Goal: Transaction & Acquisition: Purchase product/service

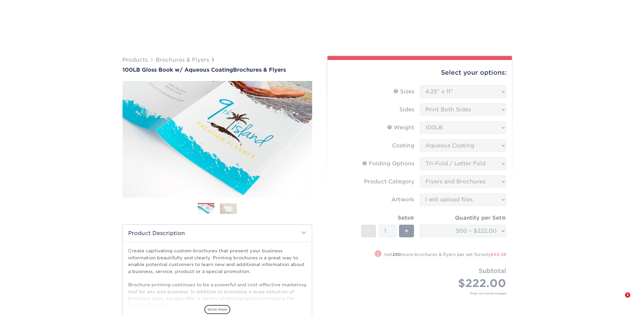
select select "4.25x11.00"
select select "6bd2fd9e-193e-4811-88f7-94c08206d735"
select select "1a668080-6b7c-4174-b399-2c3833b27ef4"
select select "upload"
select select "500 – $222.00"
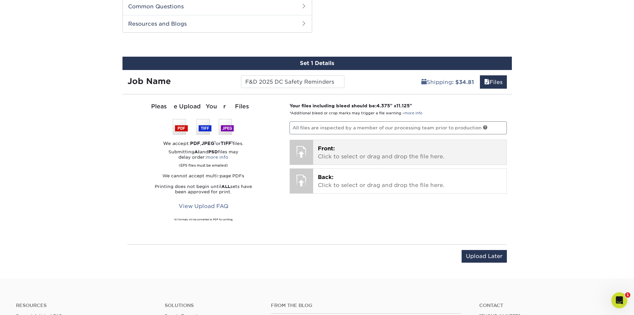
click at [324, 141] on div "Front: Click to select or drag and drop the file here. Choose file" at bounding box center [409, 152] width 193 height 25
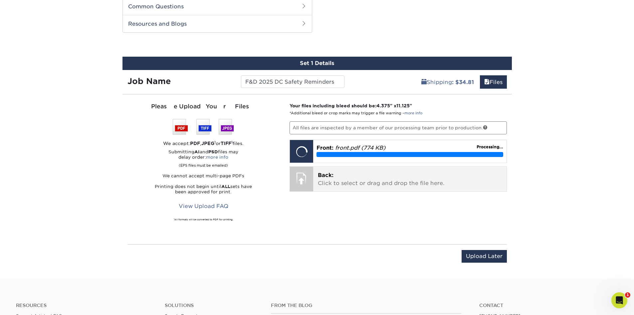
click at [336, 181] on p "Back: Click to select or drag and drop the file here." at bounding box center [410, 179] width 184 height 16
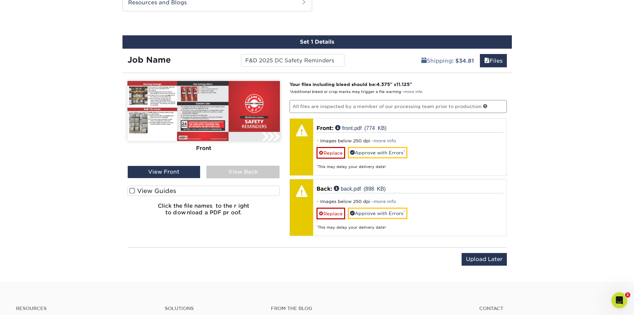
scroll to position [372, 0]
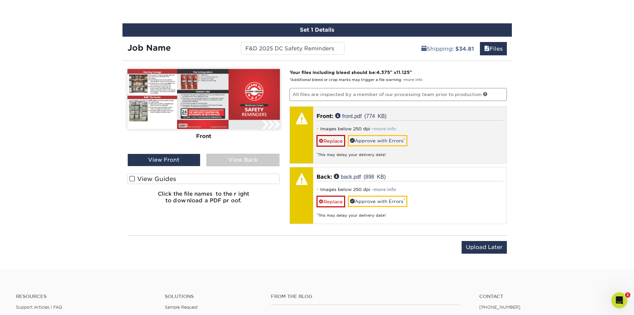
click at [387, 130] on link "more info" at bounding box center [385, 128] width 22 height 5
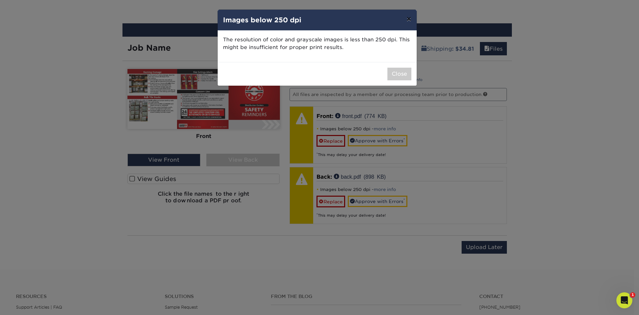
click at [407, 18] on button "×" at bounding box center [408, 19] width 15 height 19
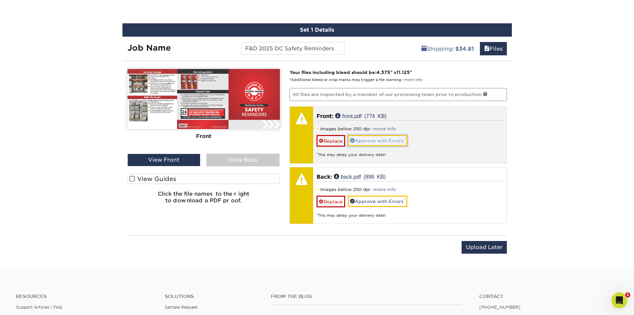
click at [376, 138] on link "Approve with Errors *" at bounding box center [378, 140] width 60 height 11
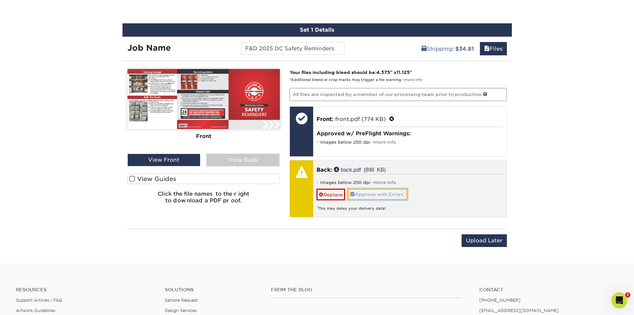
click at [379, 196] on link "Approve with Errors *" at bounding box center [378, 193] width 60 height 11
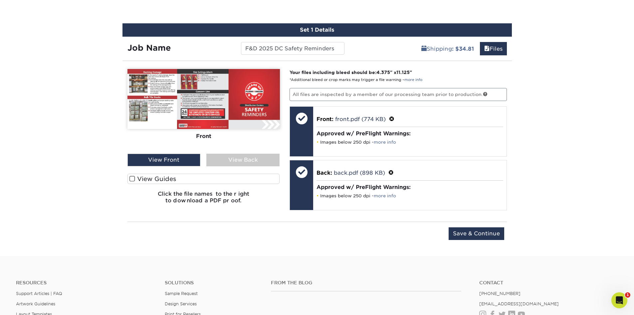
click at [231, 158] on div "View Back" at bounding box center [242, 159] width 73 height 13
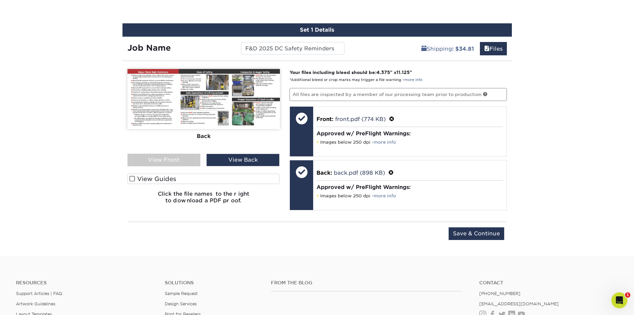
click at [168, 158] on div "View Front" at bounding box center [163, 159] width 73 height 13
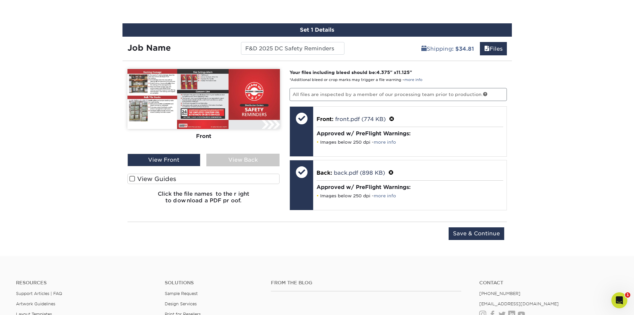
click at [225, 163] on div "View Back" at bounding box center [242, 159] width 73 height 13
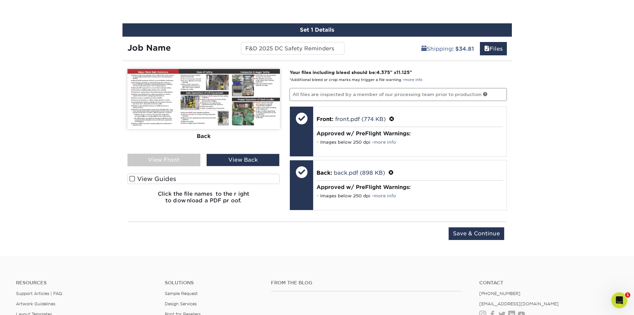
click at [190, 157] on div "View Front" at bounding box center [163, 159] width 73 height 13
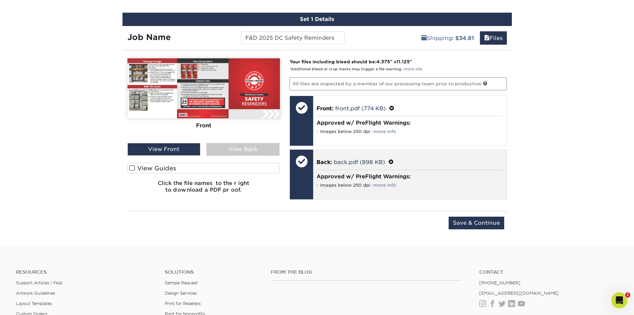
scroll to position [366, 0]
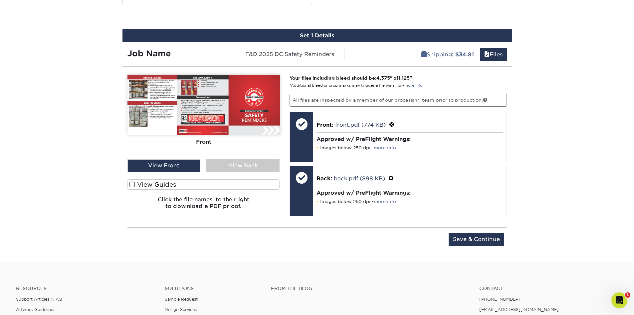
click at [132, 184] on span at bounding box center [132, 184] width 6 height 6
click at [0, 0] on input "View Guides" at bounding box center [0, 0] width 0 height 0
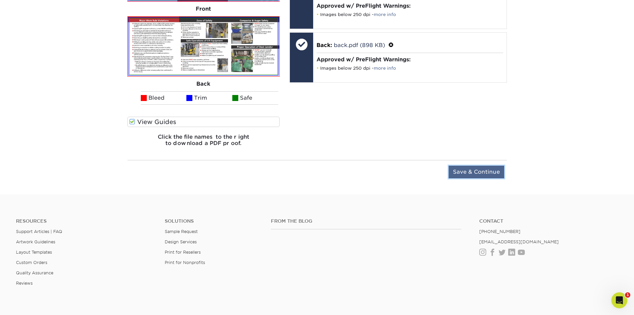
click at [473, 167] on input "Save & Continue" at bounding box center [477, 171] width 56 height 13
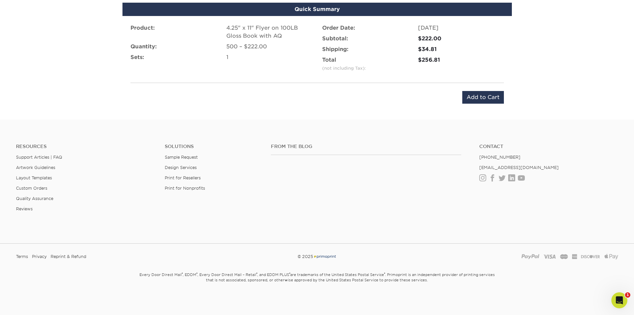
scroll to position [402, 0]
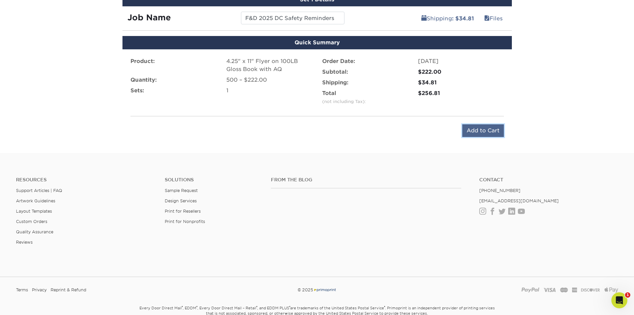
click at [472, 129] on input "Add to Cart" at bounding box center [483, 130] width 42 height 13
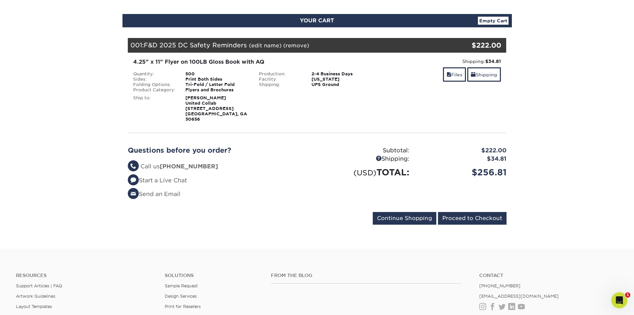
scroll to position [100, 0]
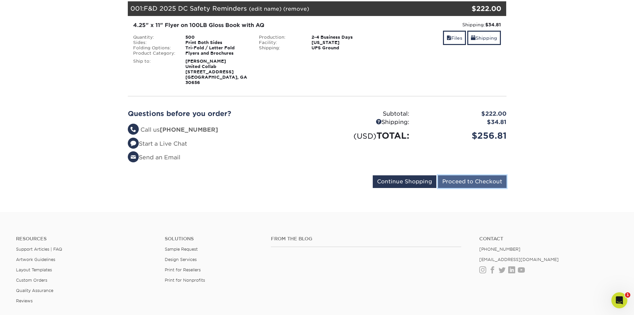
click at [458, 178] on input "Proceed to Checkout" at bounding box center [472, 181] width 69 height 13
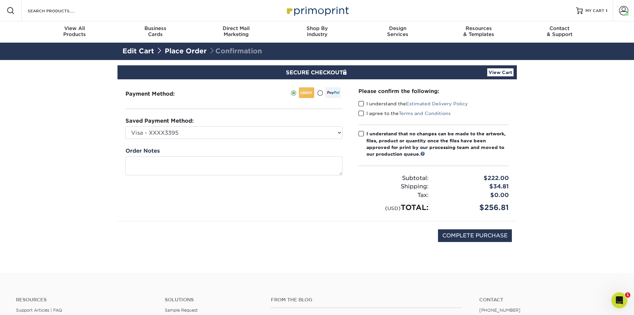
click at [361, 104] on span at bounding box center [361, 104] width 6 height 6
click at [0, 0] on input "I understand the Estimated Delivery Policy" at bounding box center [0, 0] width 0 height 0
click at [360, 115] on span at bounding box center [361, 113] width 6 height 6
click at [0, 0] on input "I agree to the Terms and Conditions" at bounding box center [0, 0] width 0 height 0
click at [359, 133] on span at bounding box center [361, 133] width 6 height 6
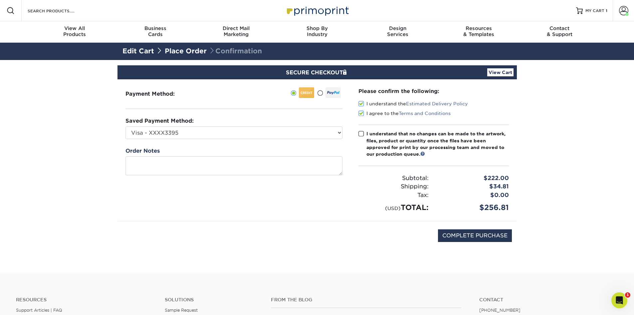
click at [0, 0] on input "I understand that no changes can be made to the artwork, files, product or quan…" at bounding box center [0, 0] width 0 height 0
click at [459, 238] on input "COMPLETE PURCHASE" at bounding box center [475, 235] width 74 height 13
type input "PROCESSING, PLEASE WAIT..."
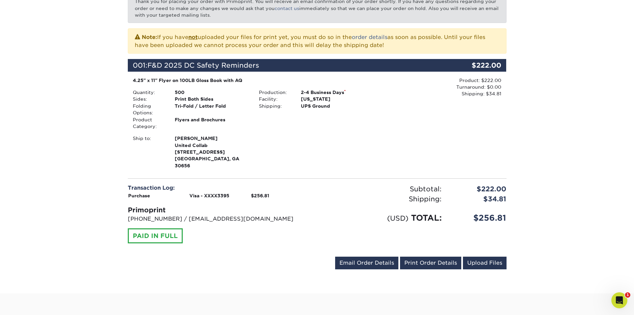
scroll to position [133, 0]
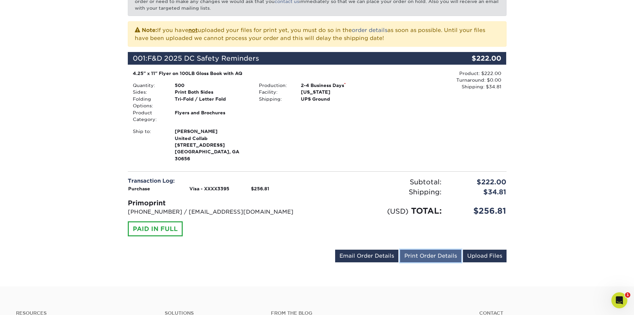
click at [434, 254] on link "Print Order Details" at bounding box center [430, 255] width 61 height 13
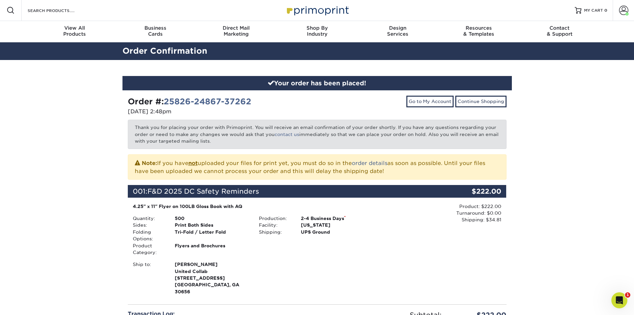
scroll to position [0, 0]
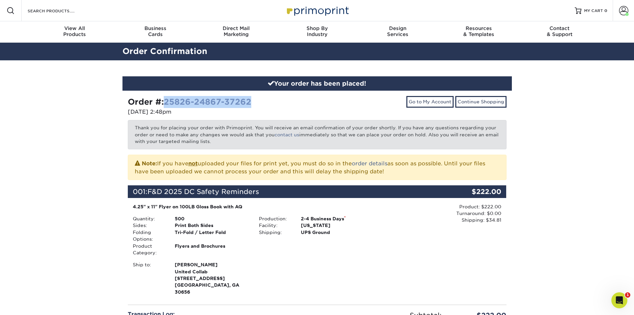
drag, startPoint x: 277, startPoint y: 103, endPoint x: 166, endPoint y: 98, distance: 110.6
click at [166, 98] on div "Order #: 25826-24867-37262" at bounding box center [220, 102] width 184 height 12
copy link "25826-24867-37262"
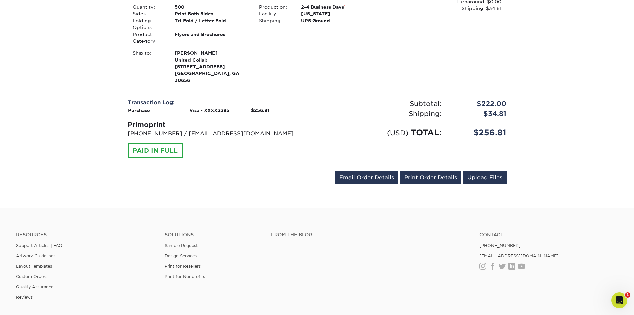
scroll to position [233, 0]
